Goal: Navigation & Orientation: Find specific page/section

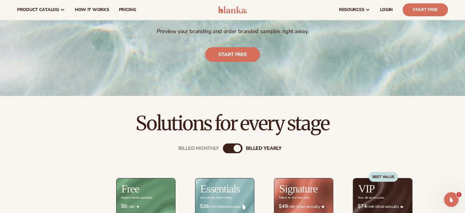
scroll to position [86, 0]
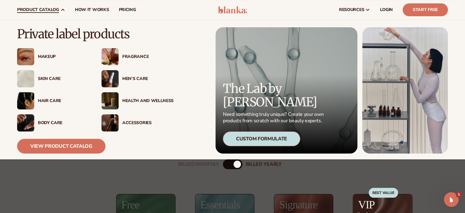
click at [136, 57] on div "Fragrance" at bounding box center [147, 56] width 51 height 5
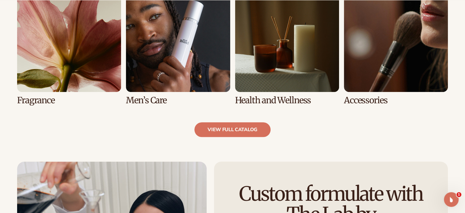
scroll to position [612, 0]
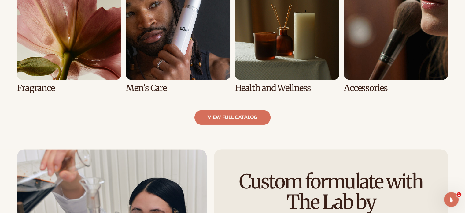
click at [49, 69] on link "5 / 8" at bounding box center [69, 34] width 104 height 117
click at [33, 87] on link "5 / 8" at bounding box center [69, 34] width 104 height 117
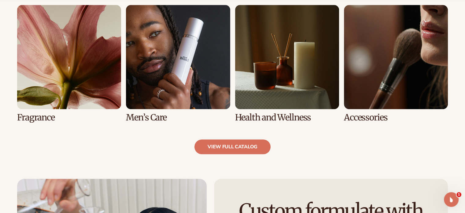
scroll to position [591, 0]
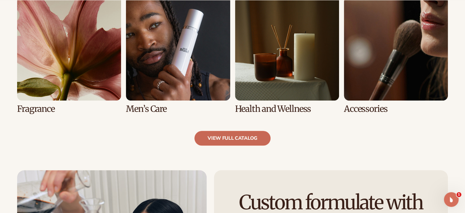
click at [246, 139] on link "view full catalog" at bounding box center [233, 138] width 76 height 15
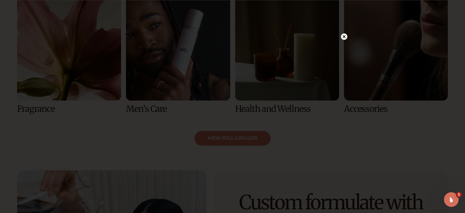
click at [344, 35] on circle at bounding box center [344, 36] width 6 height 6
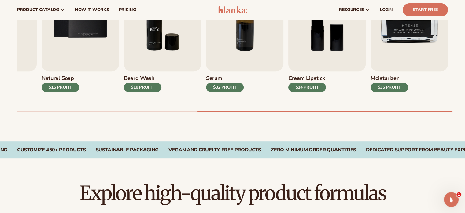
scroll to position [193, 0]
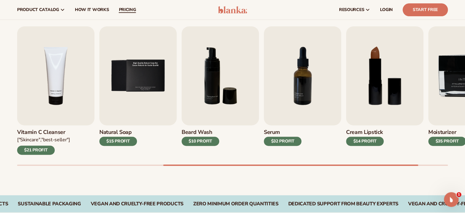
click at [119, 8] on span "pricing" at bounding box center [127, 9] width 17 height 5
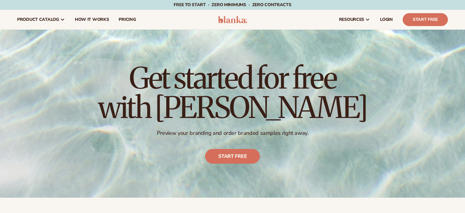
click at [390, 20] on span "LOGIN" at bounding box center [386, 19] width 13 height 5
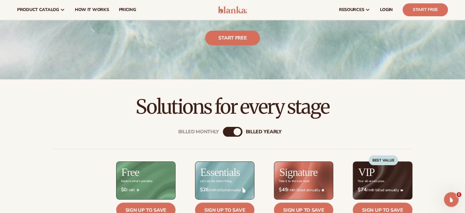
scroll to position [61, 0]
